Goal: Information Seeking & Learning: Learn about a topic

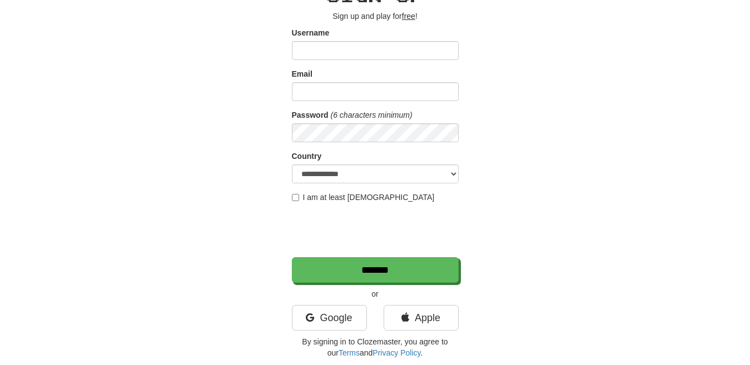
scroll to position [64, 0]
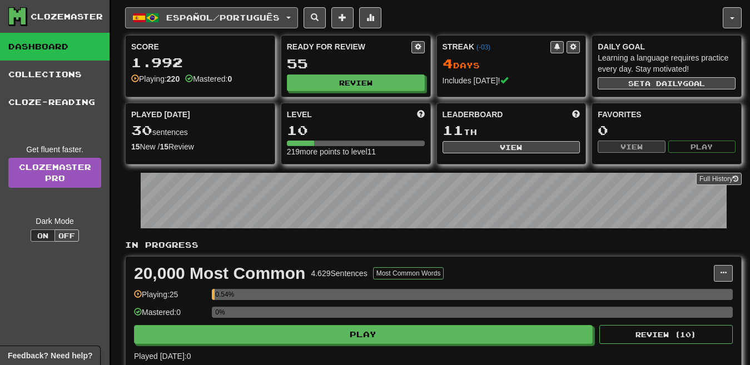
click at [251, 21] on span "Español / Português" at bounding box center [222, 17] width 113 height 9
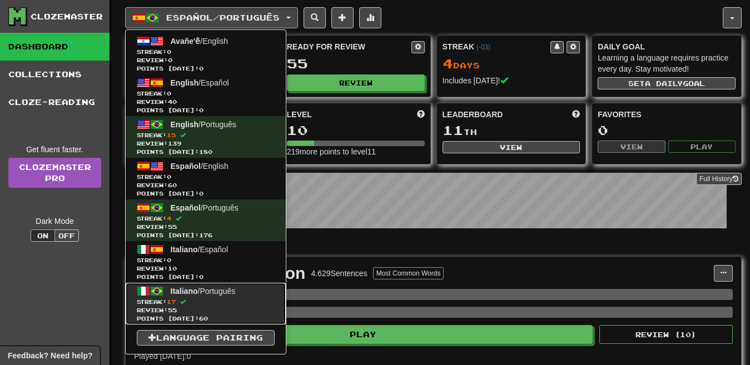
click at [221, 288] on span "Italiano / Português" at bounding box center [203, 291] width 65 height 9
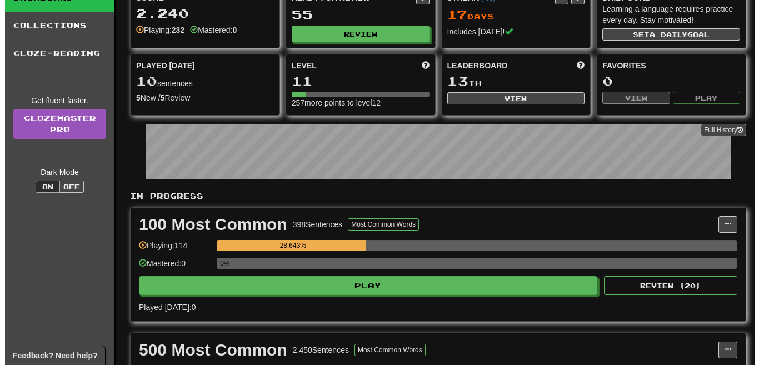
scroll to position [213, 0]
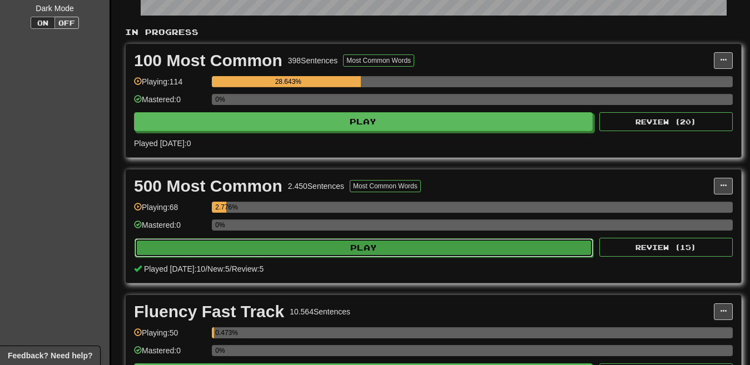
click at [404, 252] on button "Play" at bounding box center [363, 247] width 458 height 19
select select "**"
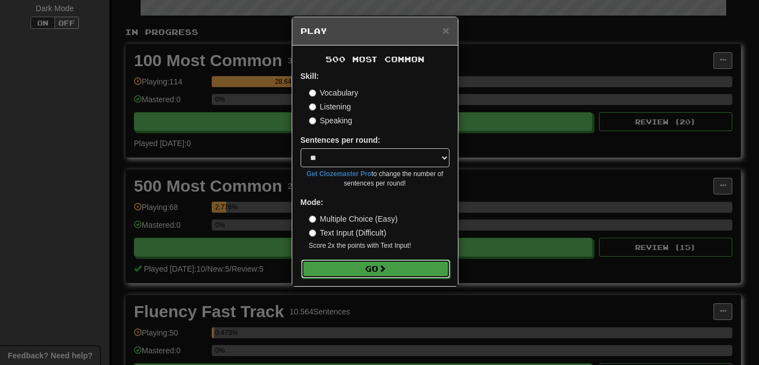
click at [382, 266] on span at bounding box center [382, 269] width 8 height 8
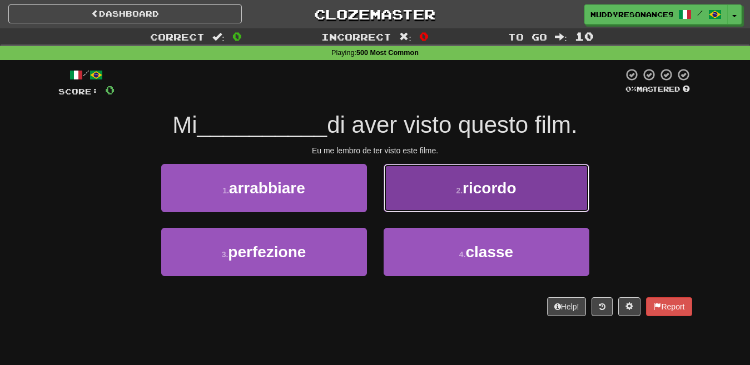
click at [462, 191] on small "2 ." at bounding box center [459, 190] width 7 height 9
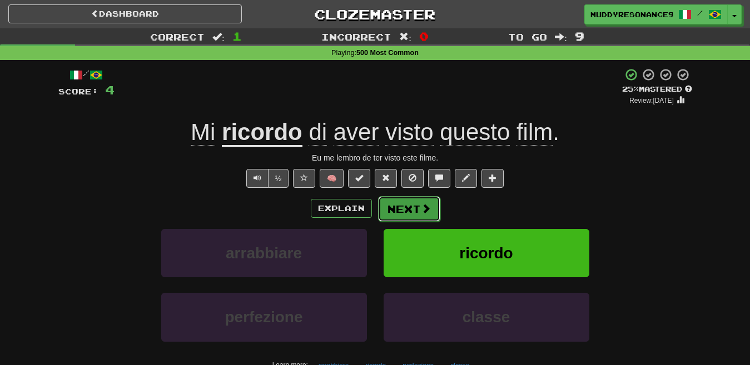
click at [425, 206] on span at bounding box center [426, 208] width 10 height 10
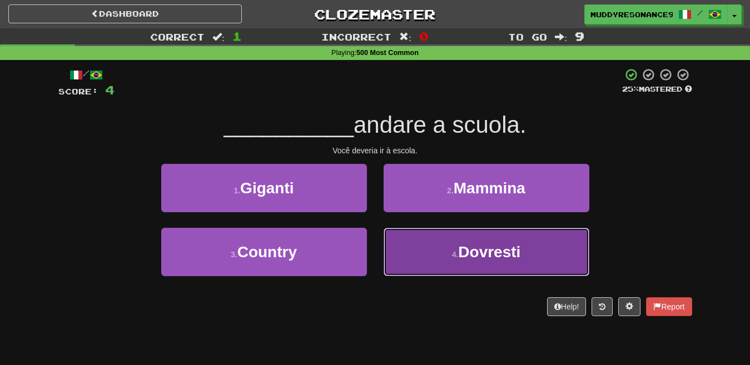
click at [487, 242] on button "4 . [GEOGRAPHIC_DATA]" at bounding box center [486, 252] width 206 height 48
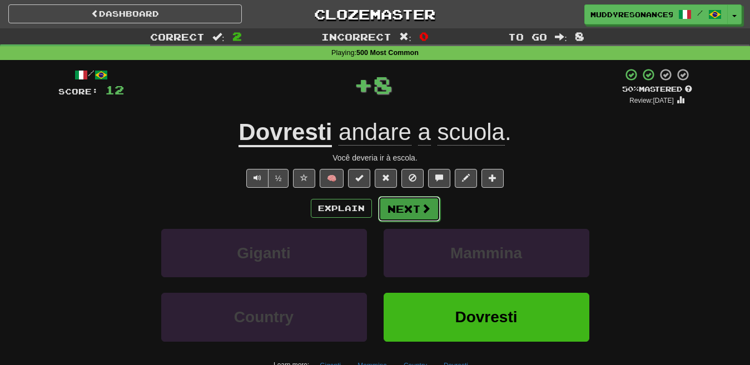
click at [427, 209] on span at bounding box center [426, 208] width 10 height 10
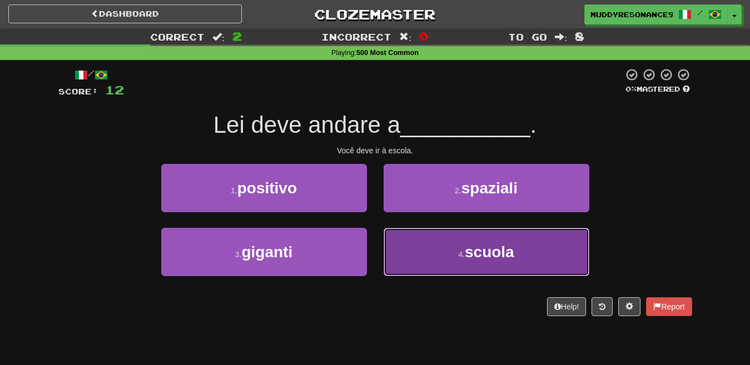
click at [474, 245] on span "scuola" at bounding box center [489, 251] width 49 height 17
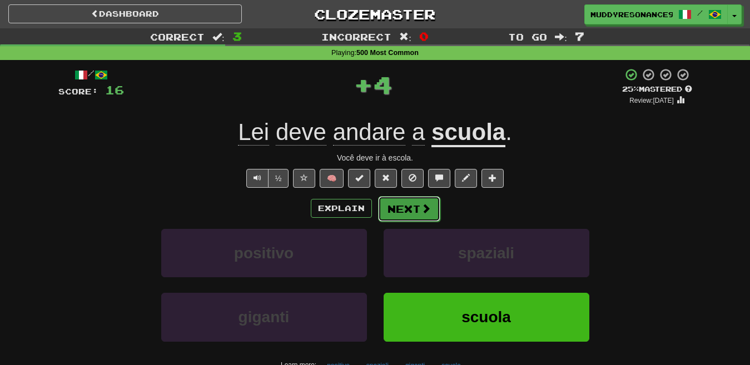
click at [411, 205] on button "Next" at bounding box center [409, 209] width 62 height 26
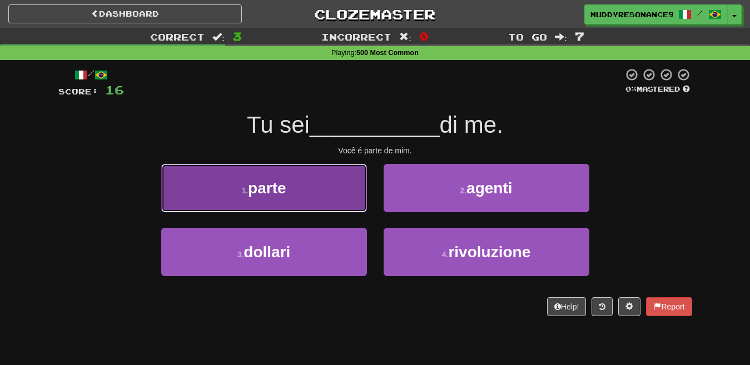
click at [345, 189] on button "1 . parte" at bounding box center [264, 188] width 206 height 48
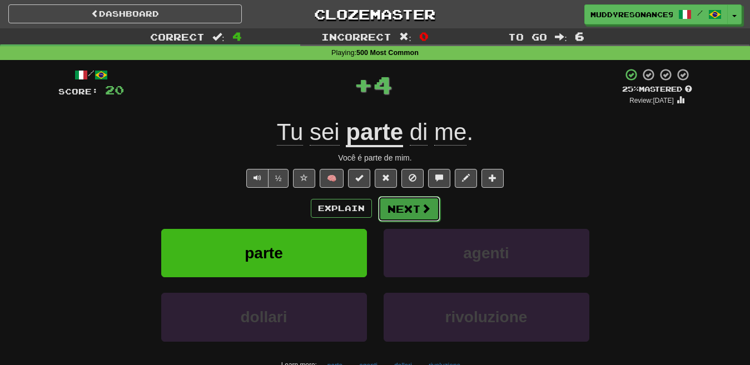
click at [411, 200] on button "Next" at bounding box center [409, 209] width 62 height 26
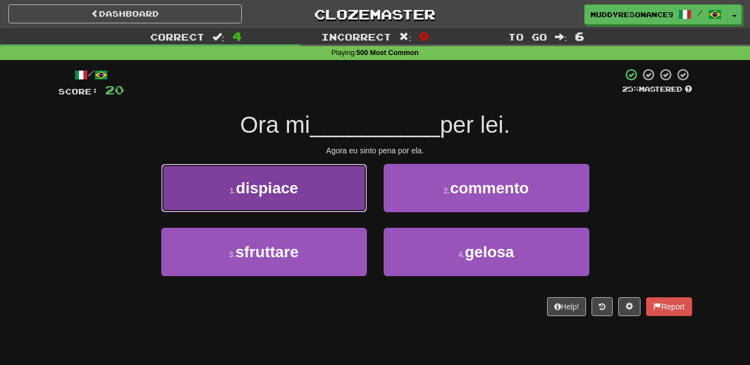
click at [330, 204] on button "1 . dispiace" at bounding box center [264, 188] width 206 height 48
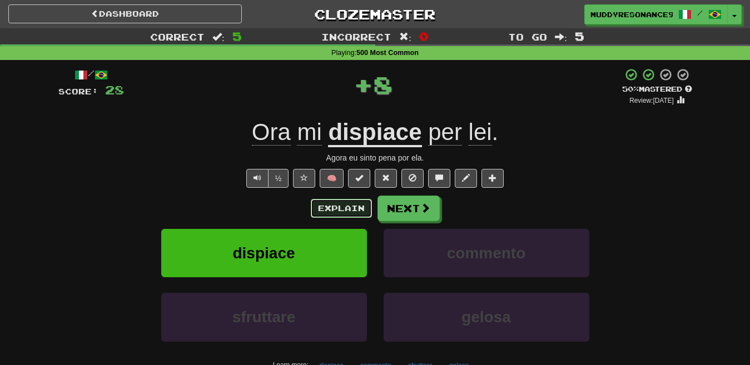
click at [348, 201] on button "Explain" at bounding box center [341, 208] width 61 height 19
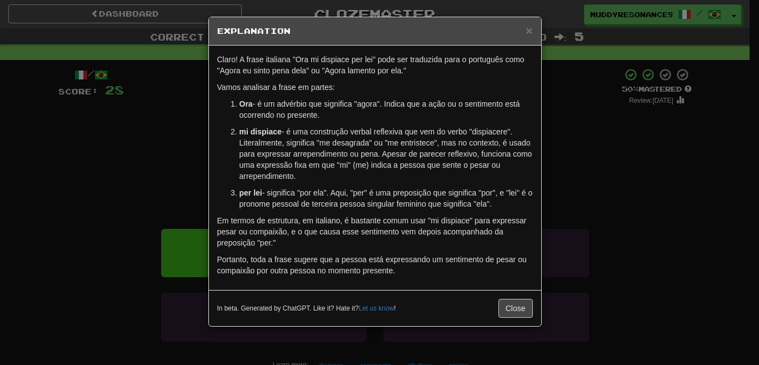
click at [525, 32] on h5 "Explanation" at bounding box center [375, 31] width 316 height 11
click at [525, 31] on h5 "Explanation" at bounding box center [375, 31] width 316 height 11
click at [531, 27] on span "×" at bounding box center [529, 30] width 7 height 13
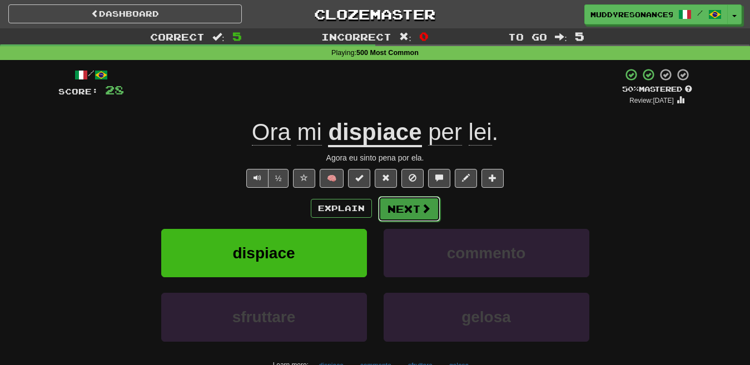
click at [421, 206] on span at bounding box center [426, 208] width 10 height 10
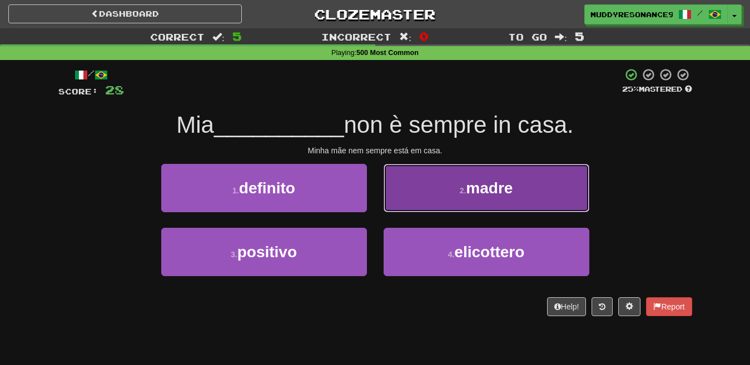
click at [472, 182] on span "madre" at bounding box center [489, 188] width 47 height 17
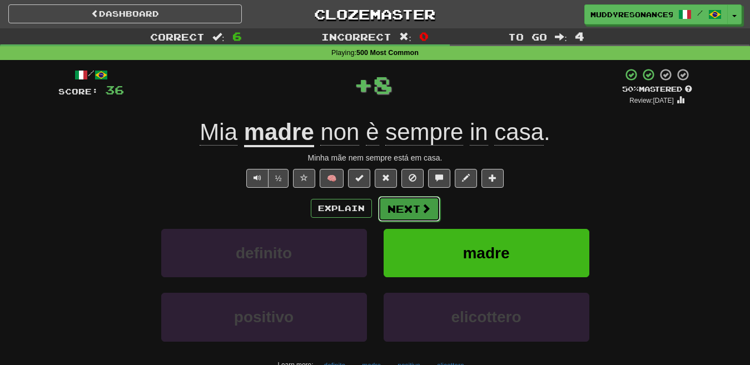
click at [408, 207] on button "Next" at bounding box center [409, 209] width 62 height 26
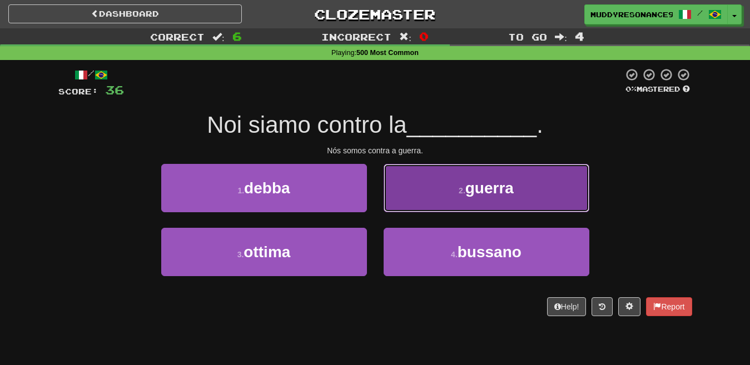
click at [472, 170] on button "2 . guerra" at bounding box center [486, 188] width 206 height 48
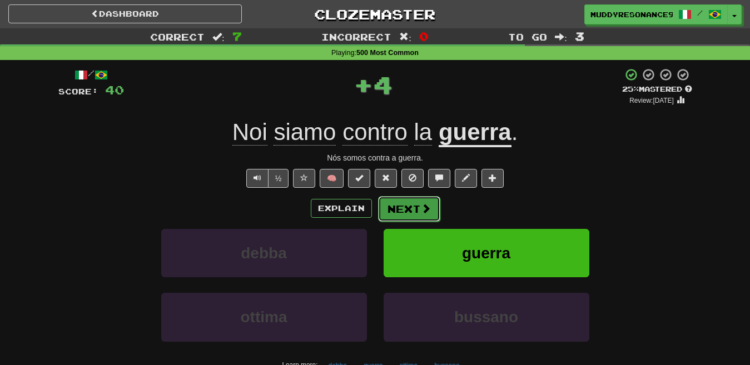
click at [406, 206] on button "Next" at bounding box center [409, 209] width 62 height 26
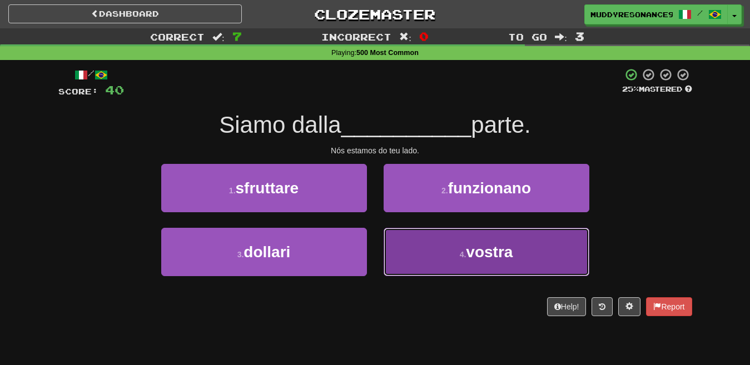
click at [482, 251] on span "vostra" at bounding box center [489, 251] width 47 height 17
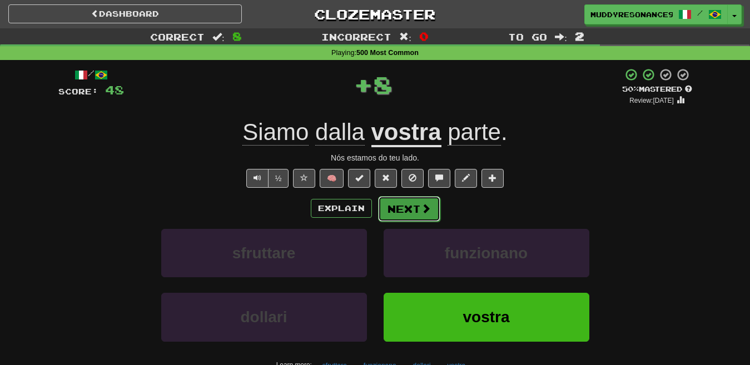
click at [413, 206] on button "Next" at bounding box center [409, 209] width 62 height 26
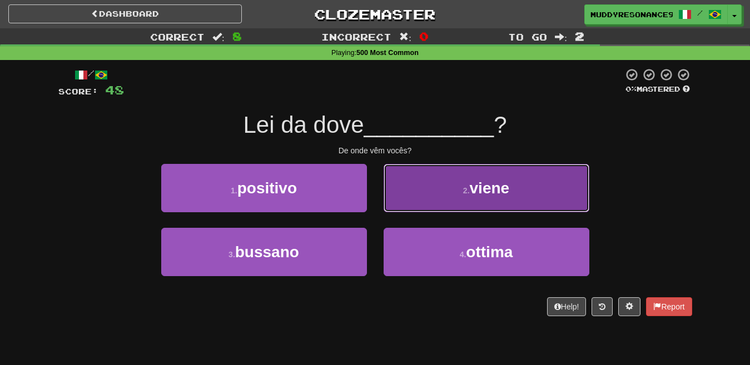
click at [462, 172] on button "2 . viene" at bounding box center [486, 188] width 206 height 48
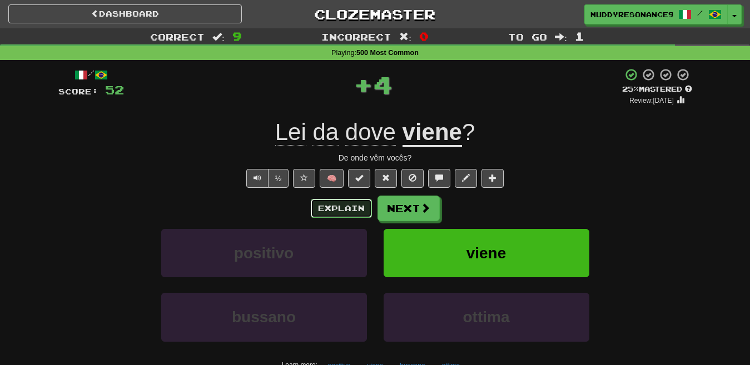
click at [342, 205] on button "Explain" at bounding box center [341, 208] width 61 height 19
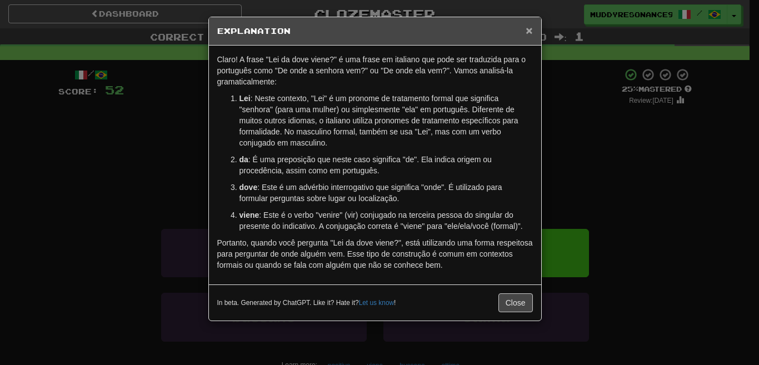
click at [526, 27] on span "×" at bounding box center [529, 30] width 7 height 13
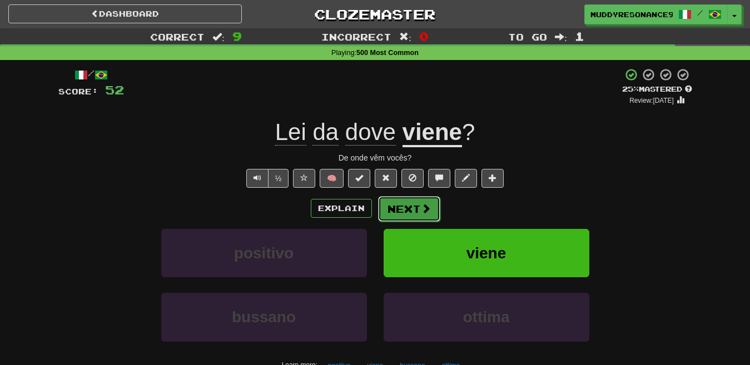
click at [414, 203] on button "Next" at bounding box center [409, 209] width 62 height 26
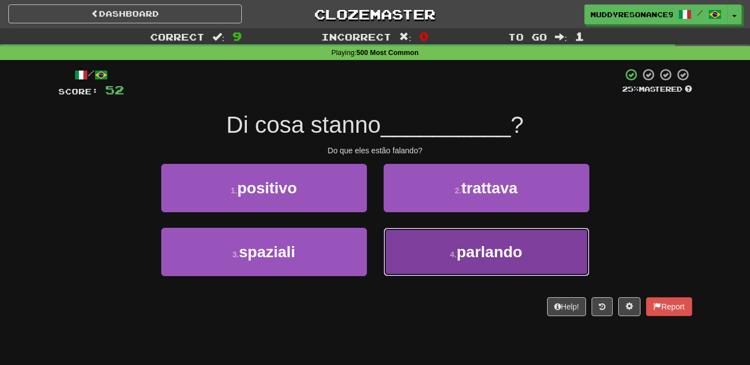
click at [479, 245] on span "parlando" at bounding box center [489, 251] width 66 height 17
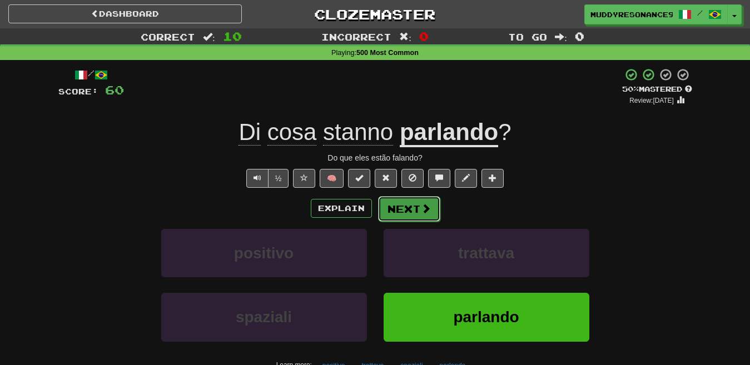
click at [415, 202] on button "Next" at bounding box center [409, 209] width 62 height 26
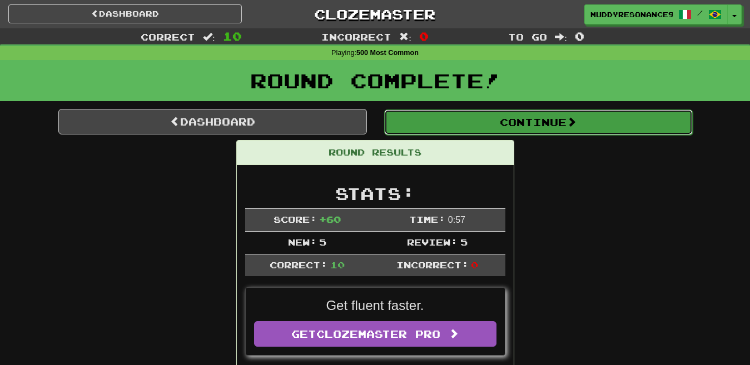
click at [544, 121] on button "Continue" at bounding box center [538, 122] width 308 height 26
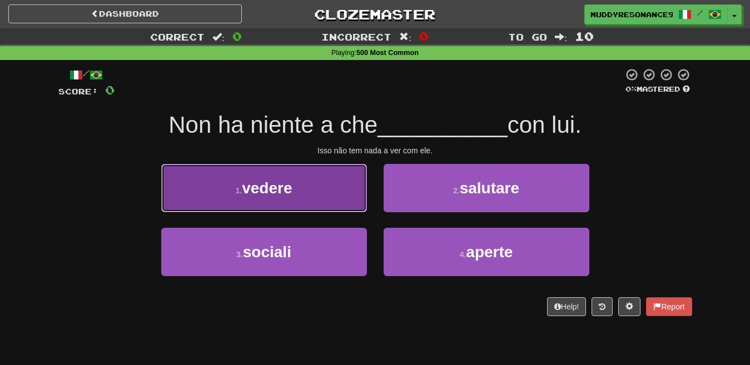
click at [336, 182] on button "1 . vedere" at bounding box center [264, 188] width 206 height 48
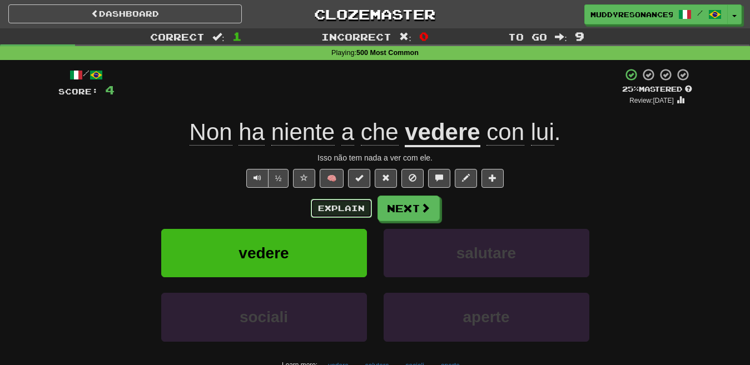
click at [350, 207] on button "Explain" at bounding box center [341, 208] width 61 height 19
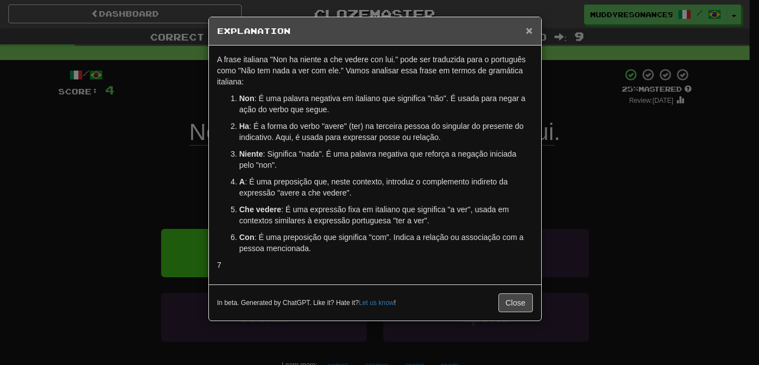
click at [530, 34] on span "×" at bounding box center [529, 30] width 7 height 13
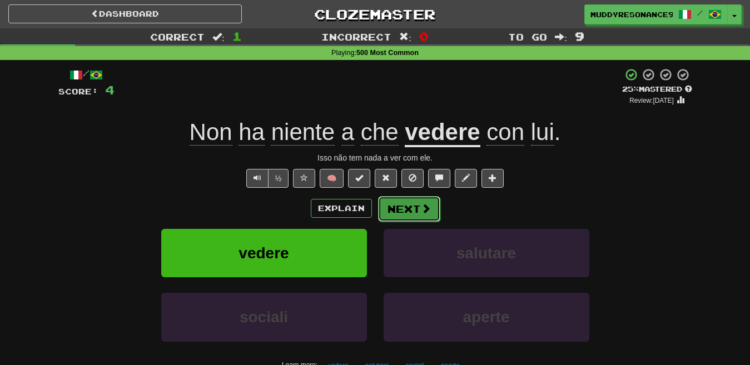
click at [411, 211] on button "Next" at bounding box center [409, 209] width 62 height 26
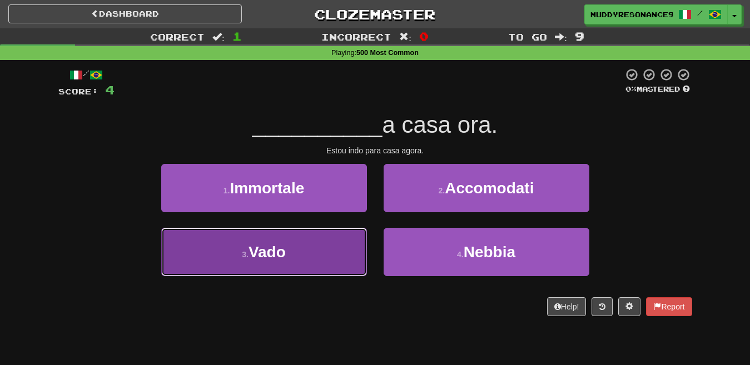
click at [324, 243] on button "3 . Vado" at bounding box center [264, 252] width 206 height 48
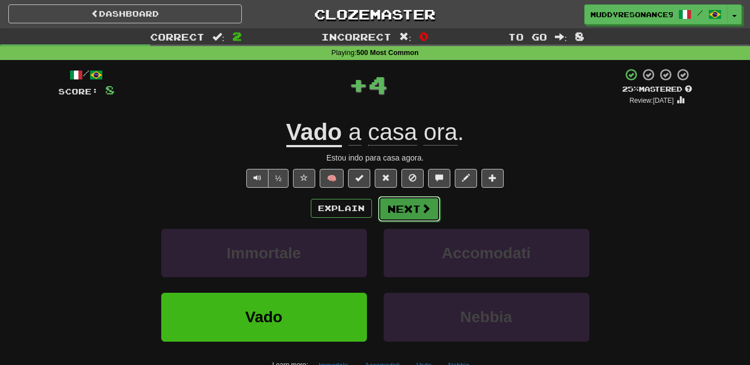
click at [418, 198] on button "Next" at bounding box center [409, 209] width 62 height 26
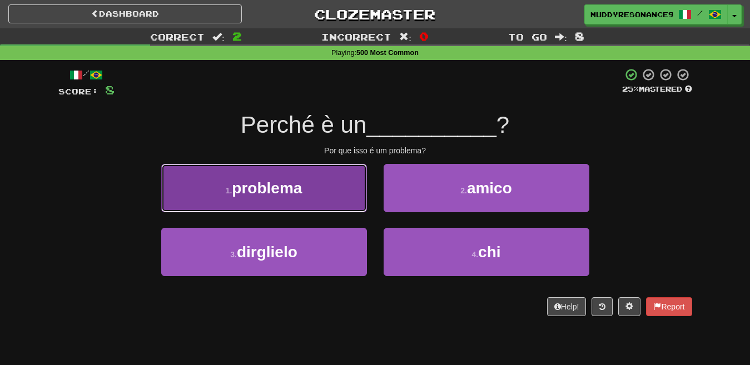
click at [313, 202] on button "1 . problema" at bounding box center [264, 188] width 206 height 48
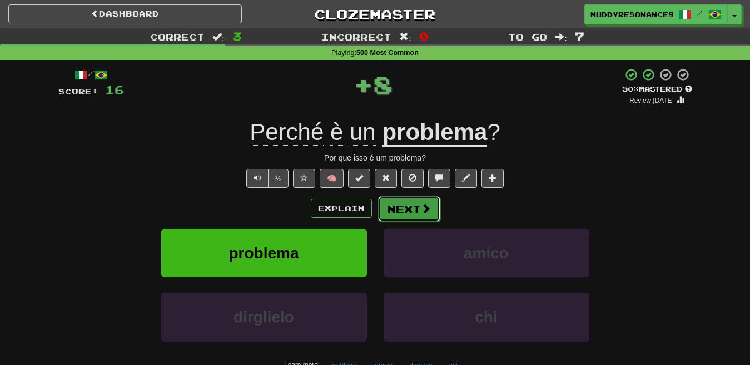
click at [397, 210] on button "Next" at bounding box center [409, 209] width 62 height 26
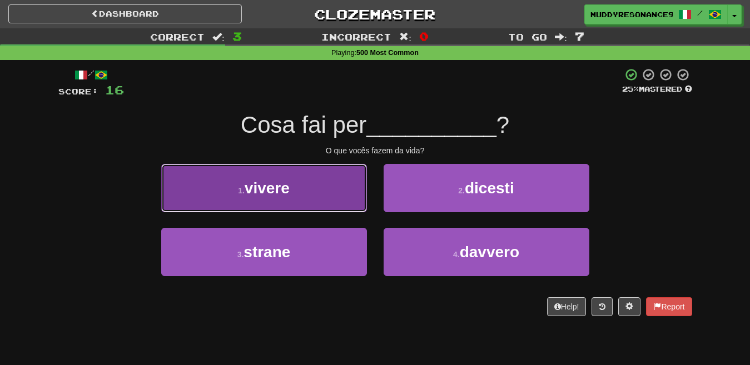
click at [316, 187] on button "1 . vivere" at bounding box center [264, 188] width 206 height 48
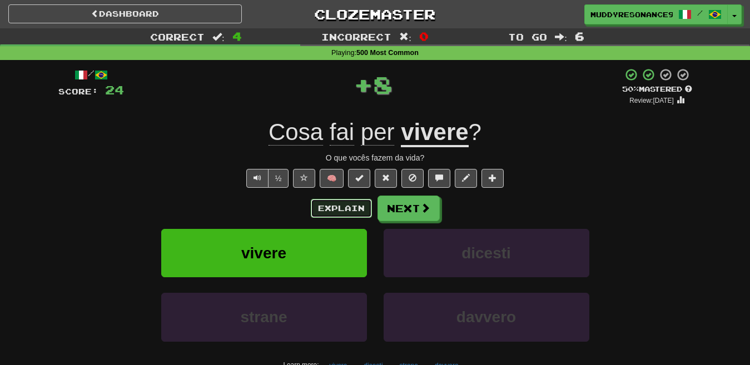
click at [326, 207] on button "Explain" at bounding box center [341, 208] width 61 height 19
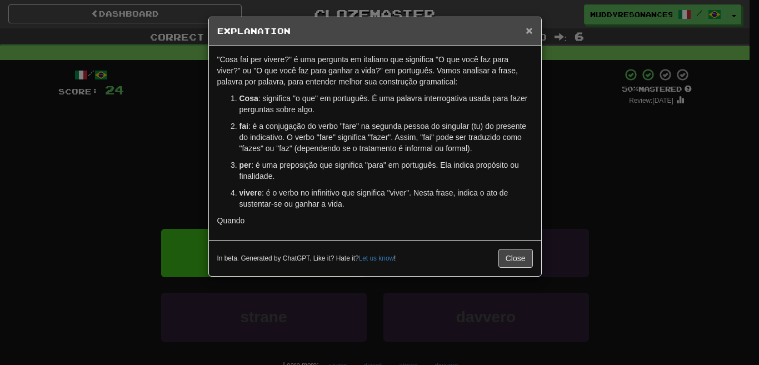
click at [526, 29] on span "×" at bounding box center [529, 30] width 7 height 13
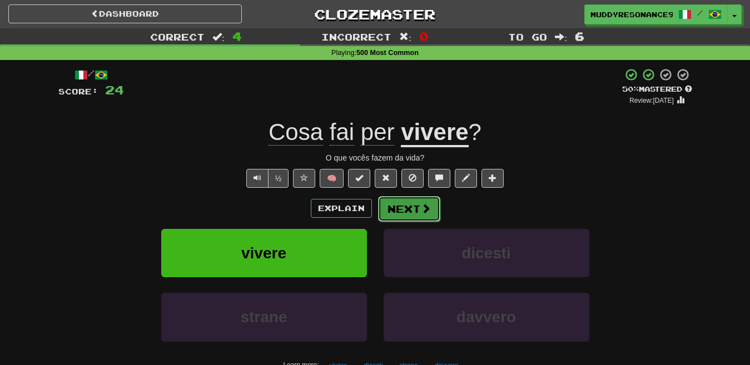
click at [408, 202] on button "Next" at bounding box center [409, 209] width 62 height 26
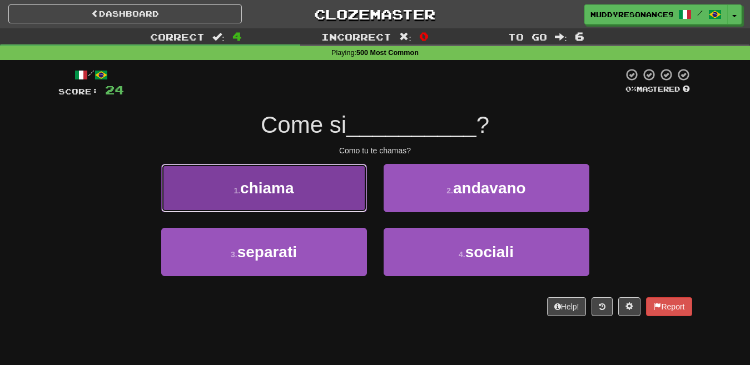
click at [282, 193] on span "chiama" at bounding box center [267, 188] width 54 height 17
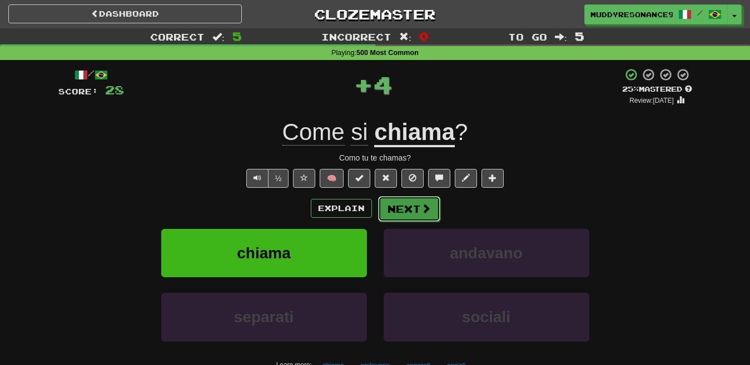
click at [421, 203] on span at bounding box center [426, 208] width 10 height 10
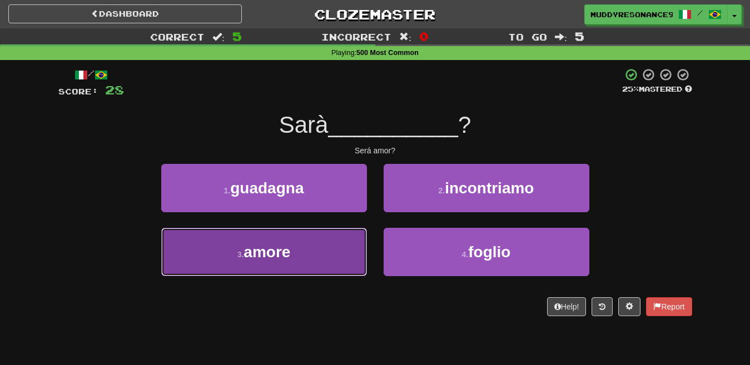
click at [315, 245] on button "3 . amore" at bounding box center [264, 252] width 206 height 48
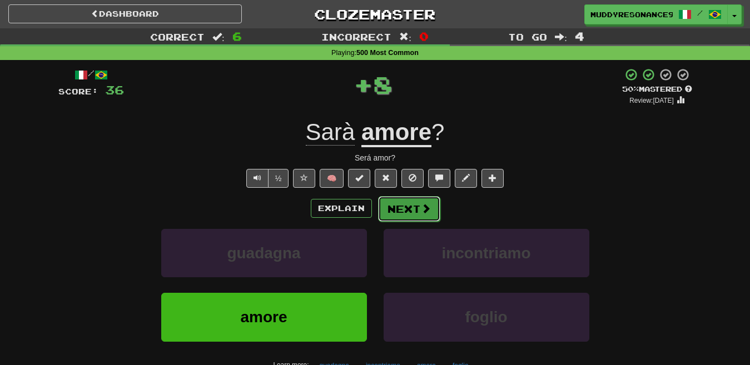
click at [406, 213] on button "Next" at bounding box center [409, 209] width 62 height 26
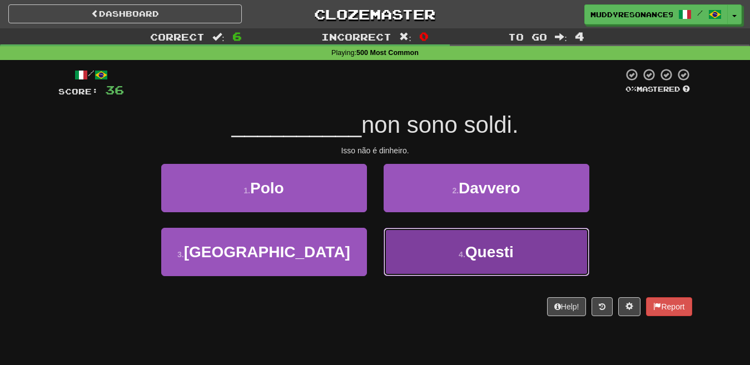
click at [496, 251] on span "Questi" at bounding box center [489, 251] width 48 height 17
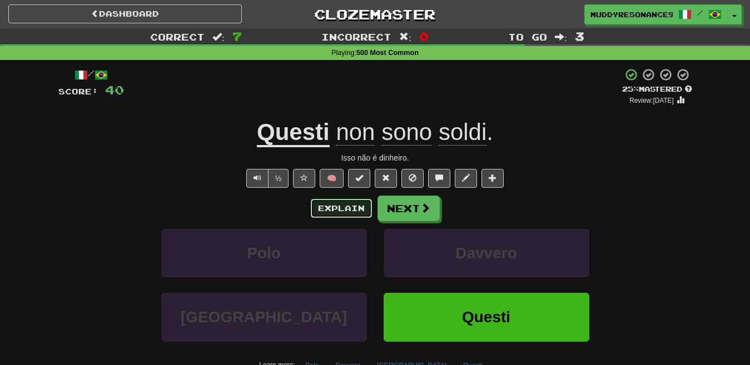
click at [344, 215] on button "Explain" at bounding box center [341, 208] width 61 height 19
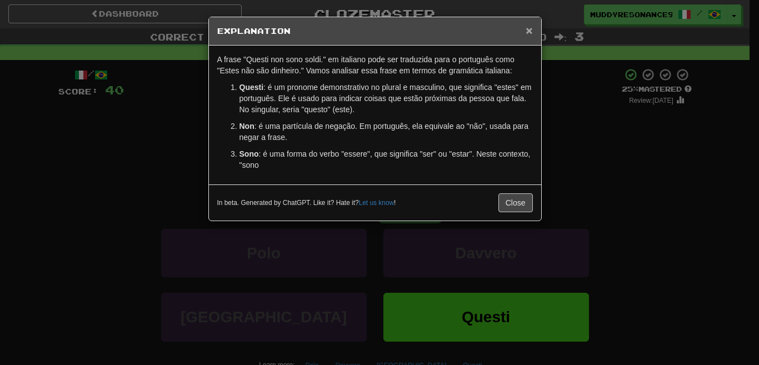
click at [529, 26] on span "×" at bounding box center [529, 30] width 7 height 13
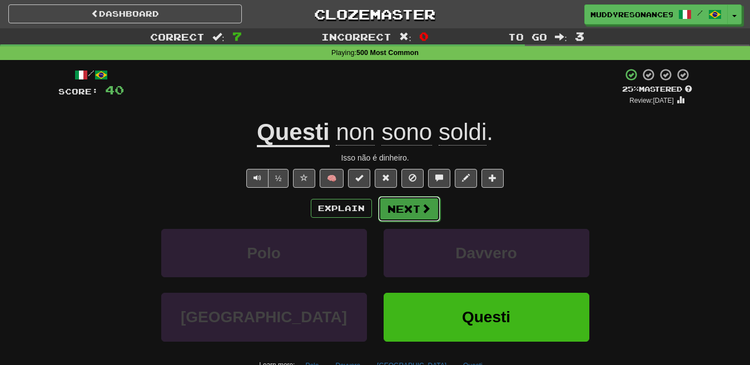
click at [435, 206] on button "Next" at bounding box center [409, 209] width 62 height 26
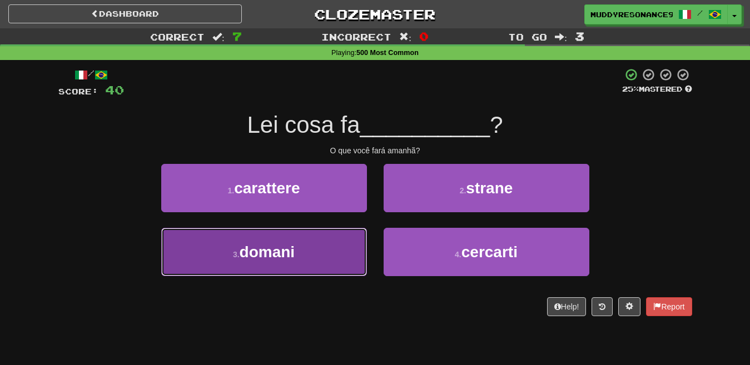
click at [308, 253] on button "3 . domani" at bounding box center [264, 252] width 206 height 48
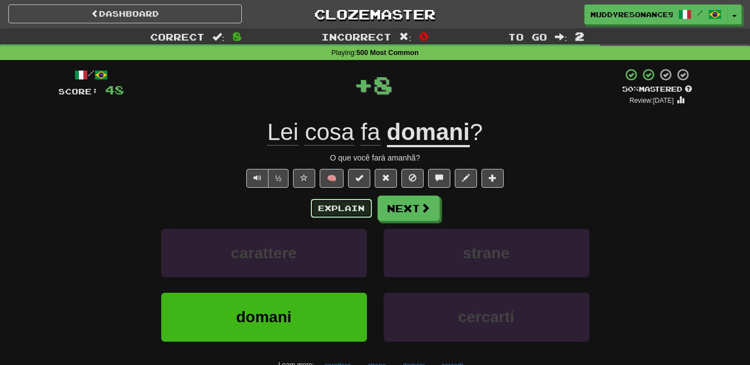
click at [359, 203] on button "Explain" at bounding box center [341, 208] width 61 height 19
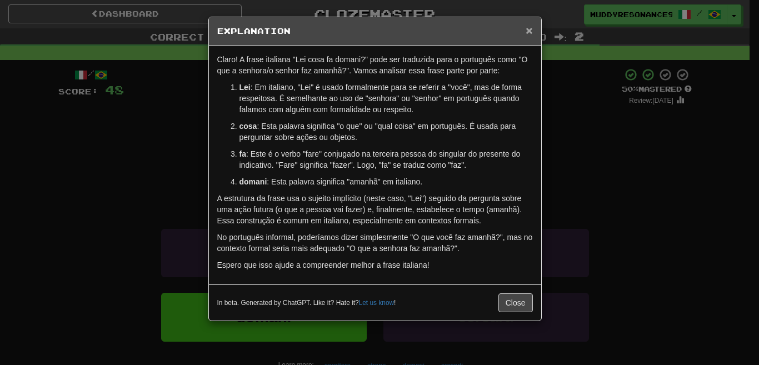
click at [528, 26] on span "×" at bounding box center [529, 30] width 7 height 13
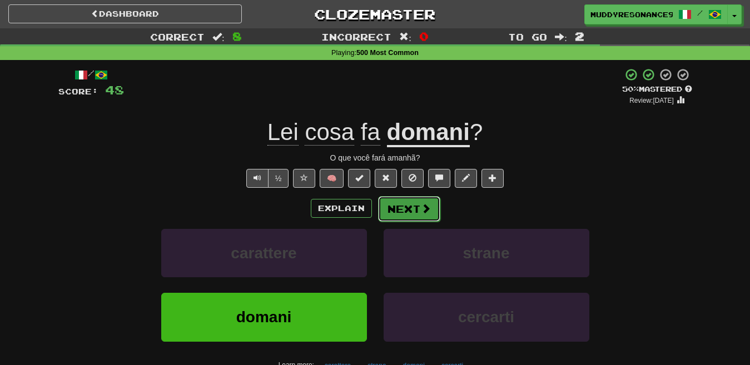
click at [411, 216] on button "Next" at bounding box center [409, 209] width 62 height 26
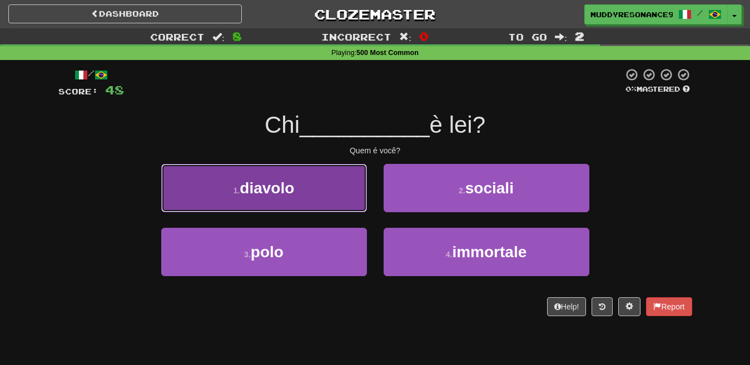
click at [327, 198] on button "1 . diavolo" at bounding box center [264, 188] width 206 height 48
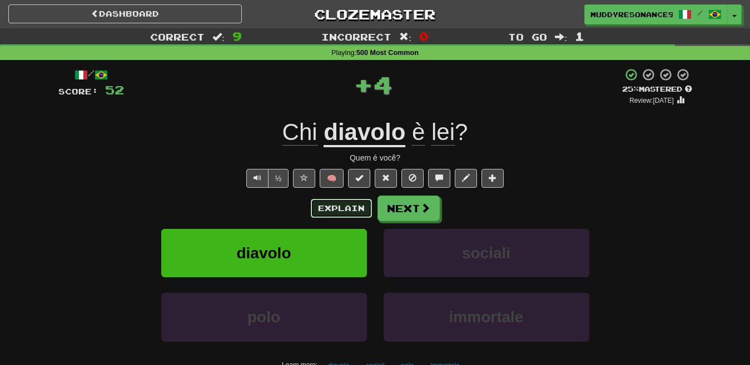
click at [353, 214] on button "Explain" at bounding box center [341, 208] width 61 height 19
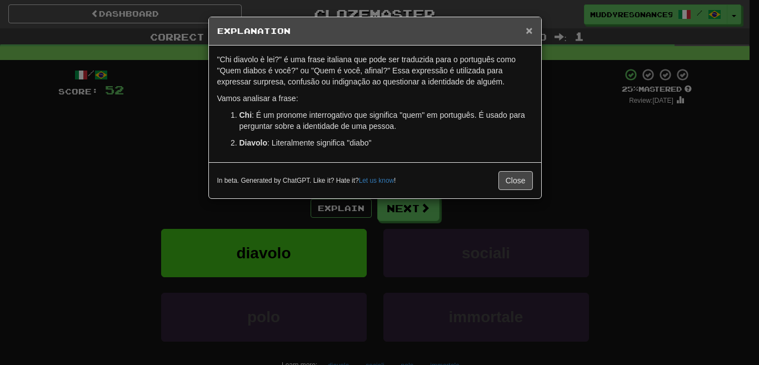
click at [529, 27] on span "×" at bounding box center [529, 30] width 7 height 13
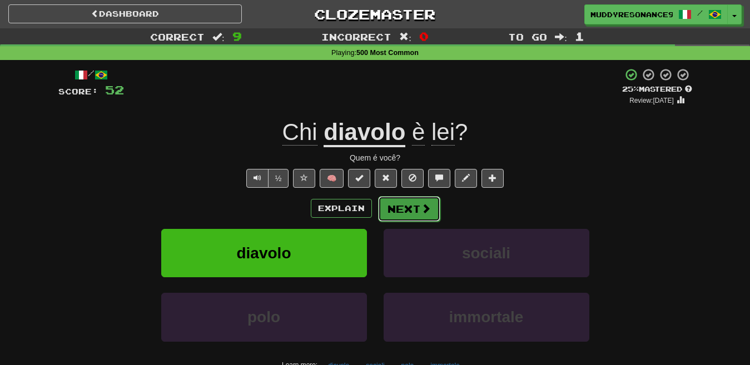
click at [388, 200] on button "Next" at bounding box center [409, 209] width 62 height 26
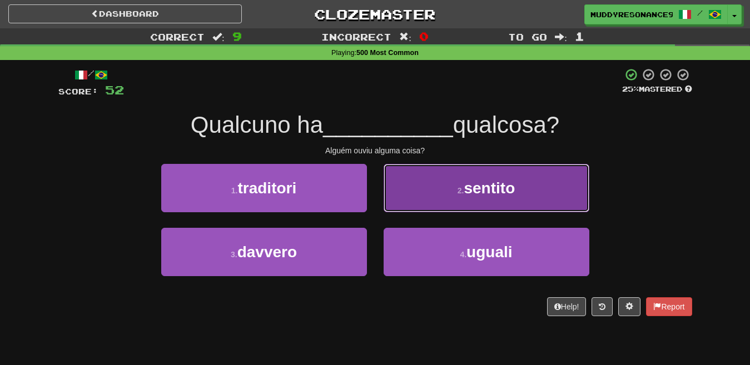
click at [480, 191] on span "sentito" at bounding box center [488, 188] width 51 height 17
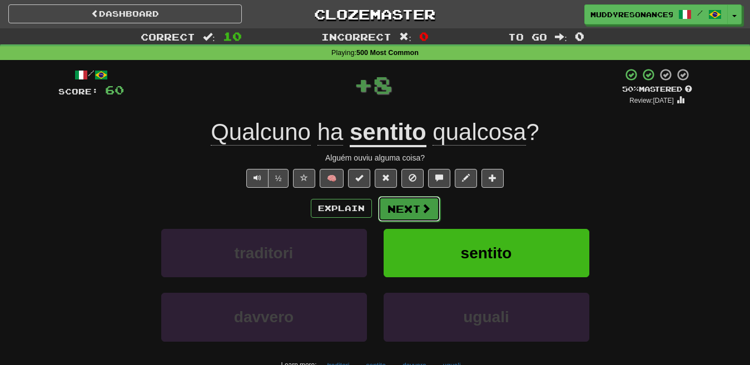
click at [432, 203] on button "Next" at bounding box center [409, 209] width 62 height 26
